Goal: Check status: Check status

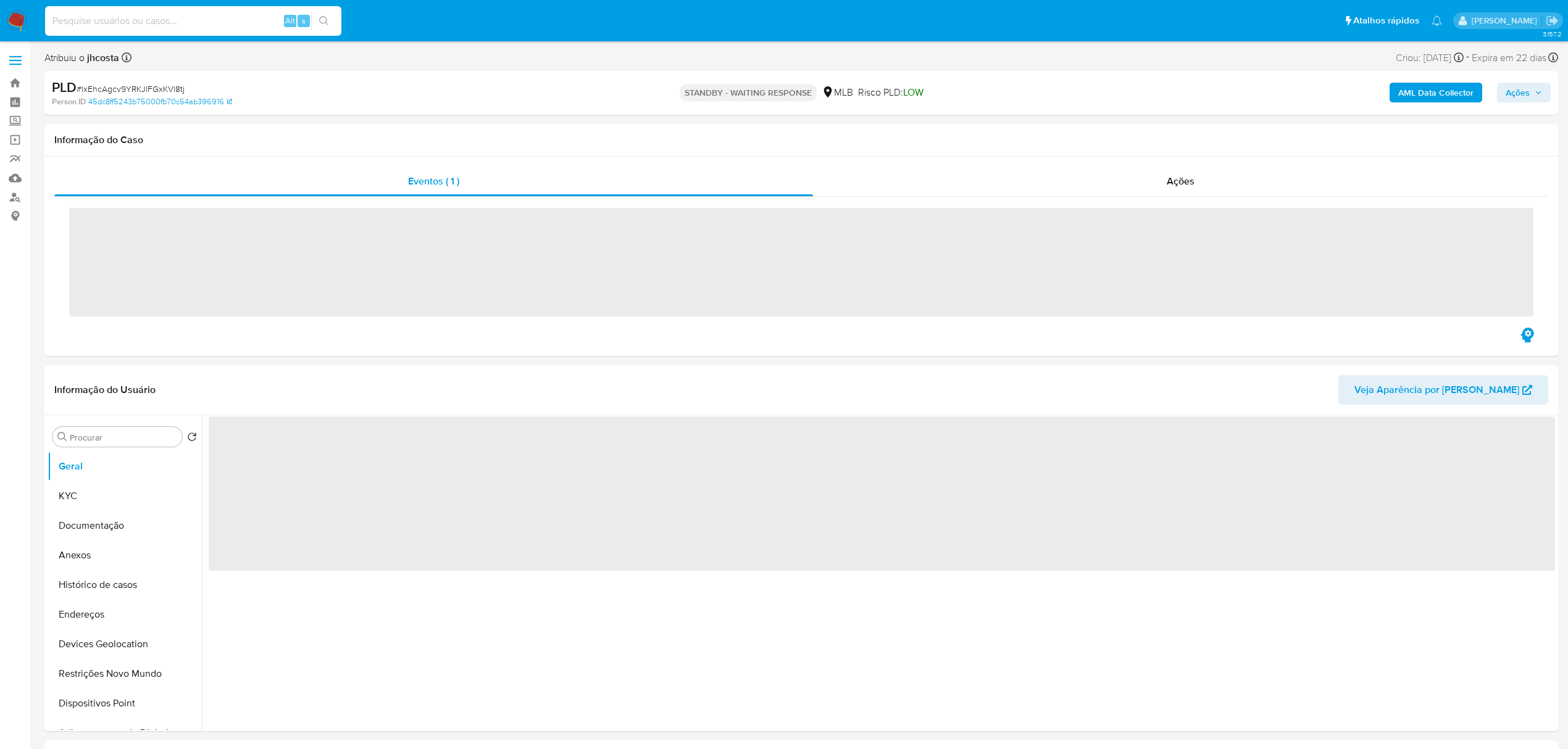
click at [205, 21] on input at bounding box center [193, 21] width 297 height 16
click at [205, 20] on input at bounding box center [193, 21] width 297 height 16
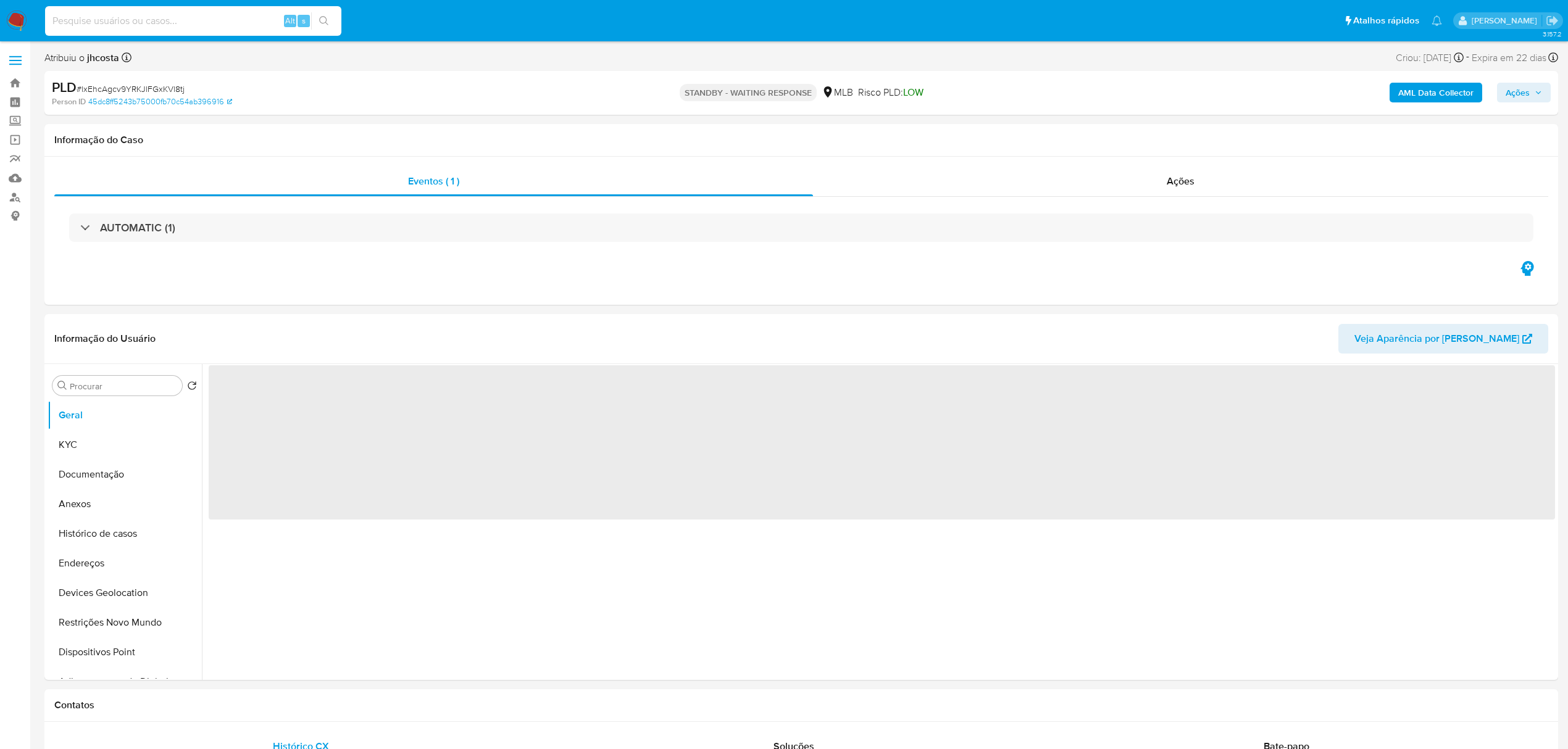
paste input "351412761"
type input "351412761"
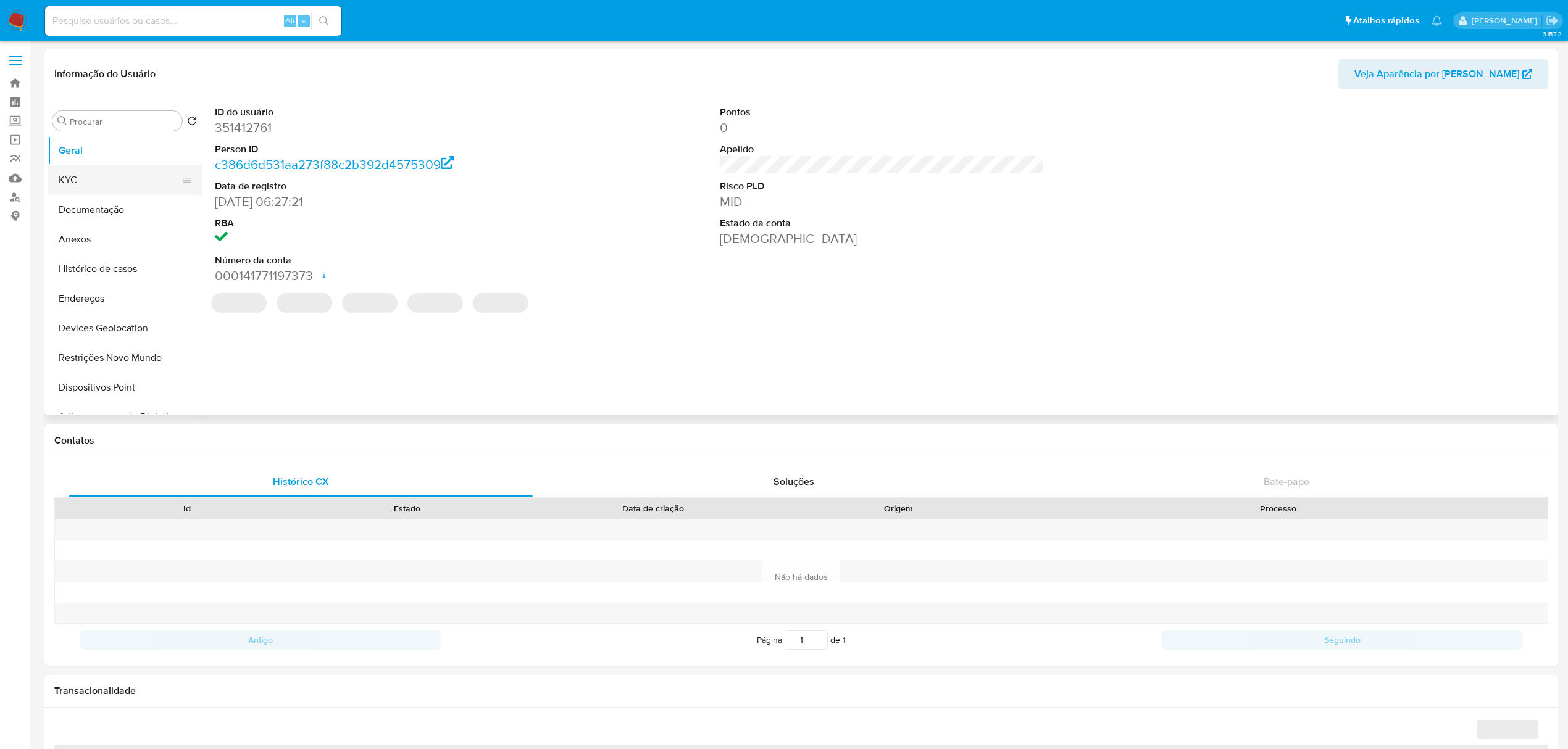
click at [106, 184] on button "KYC" at bounding box center [120, 180] width 145 height 29
select select "10"
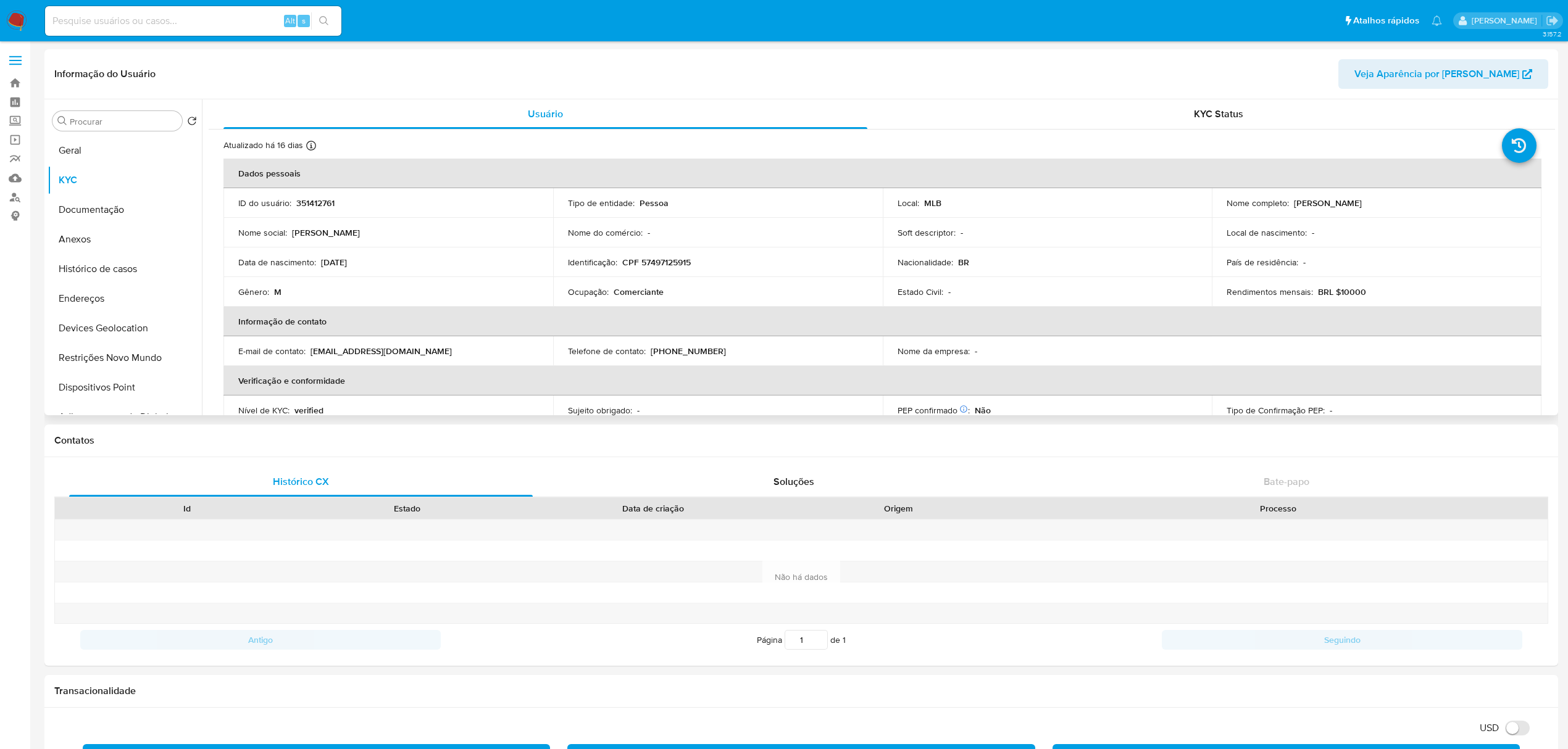
drag, startPoint x: 1290, startPoint y: 208, endPoint x: 1418, endPoint y: 215, distance: 128.2
click at [1418, 215] on td "Nome completo : [PERSON_NAME]" at bounding box center [1377, 203] width 329 height 29
click at [1317, 309] on th "Informação de contato" at bounding box center [882, 321] width 1318 height 29
drag, startPoint x: 1329, startPoint y: 208, endPoint x: 1412, endPoint y: 208, distance: 83.0
click at [1412, 208] on div "Nome completo : [PERSON_NAME]" at bounding box center [1377, 203] width 300 height 11
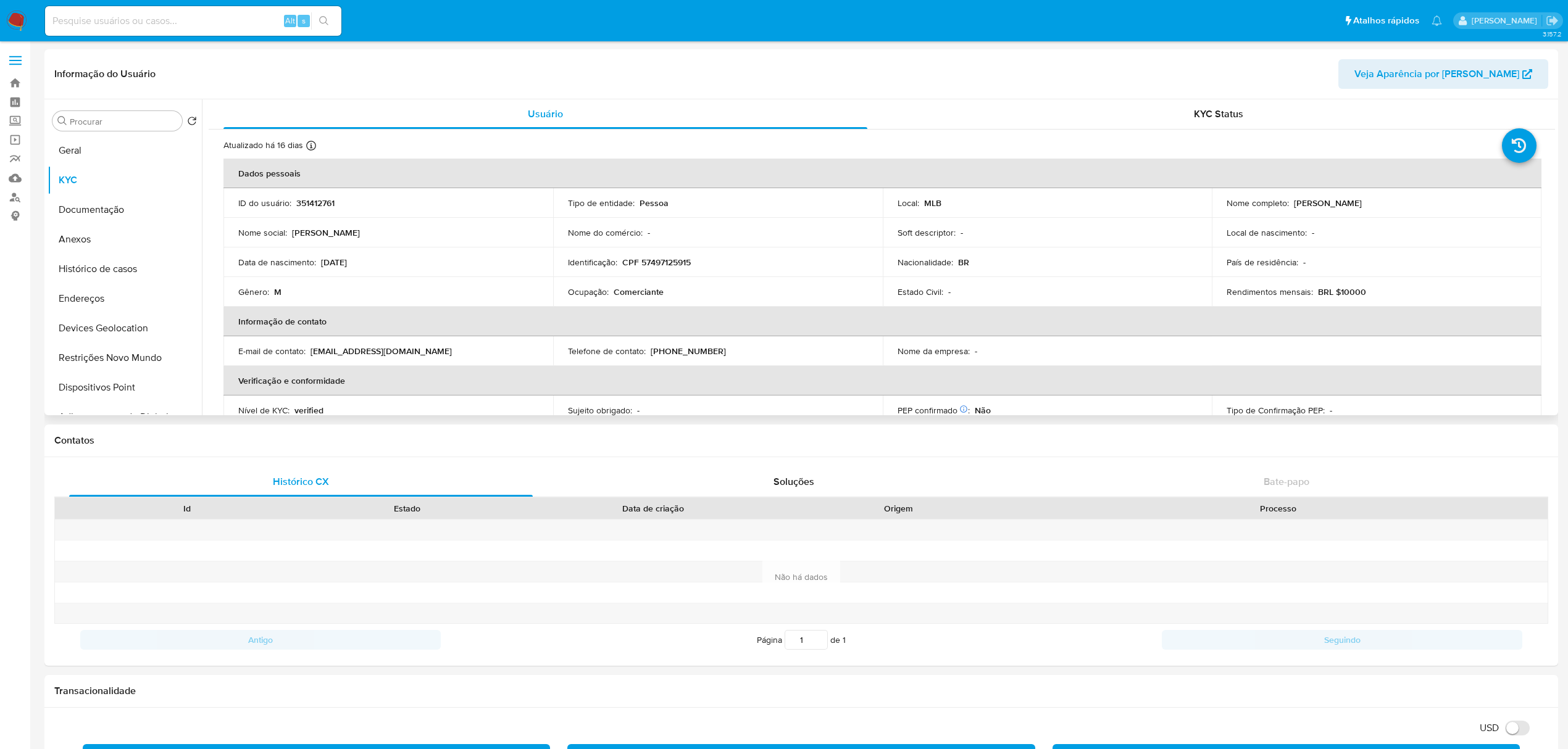
click at [1336, 265] on div "País de residência : -" at bounding box center [1377, 262] width 300 height 11
